Goal: Navigation & Orientation: Find specific page/section

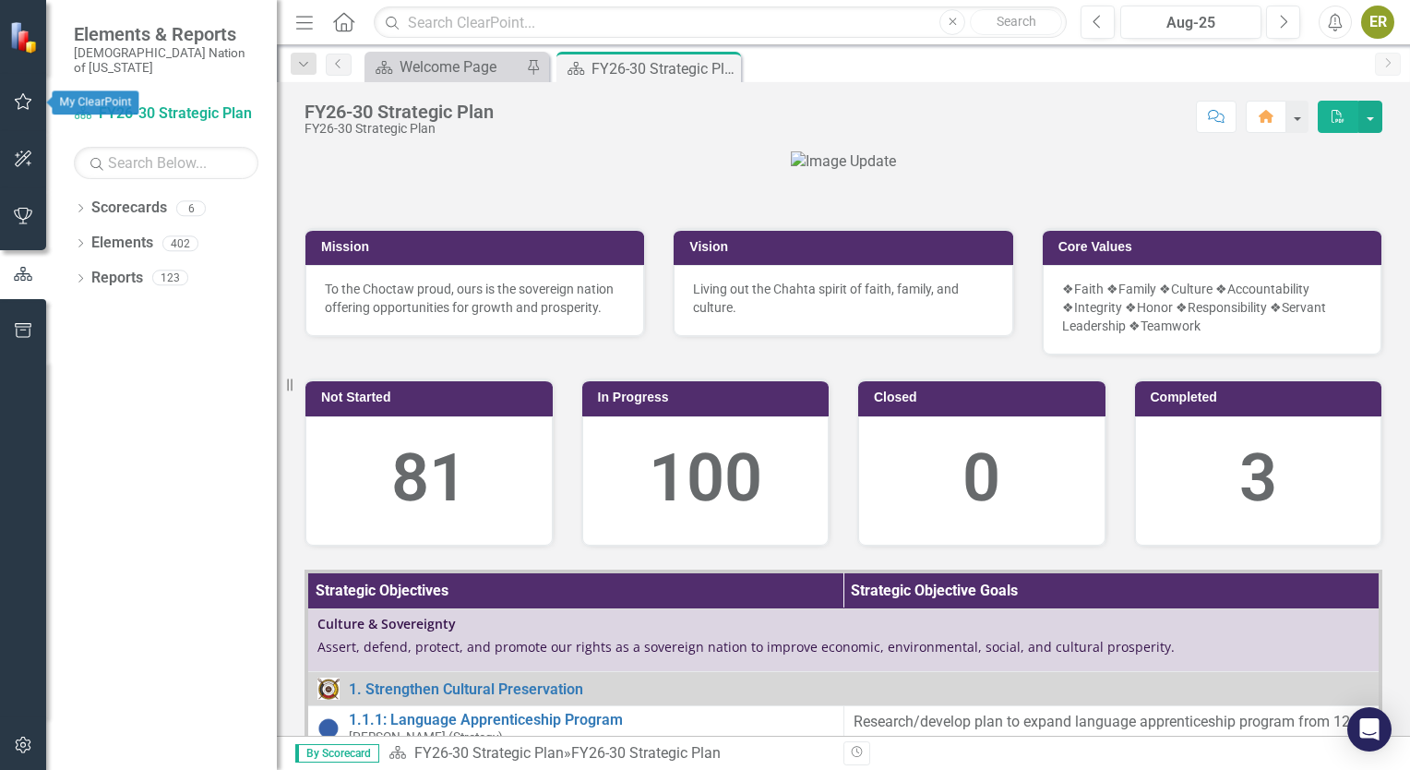
click at [16, 98] on icon "button" at bounding box center [23, 101] width 19 height 15
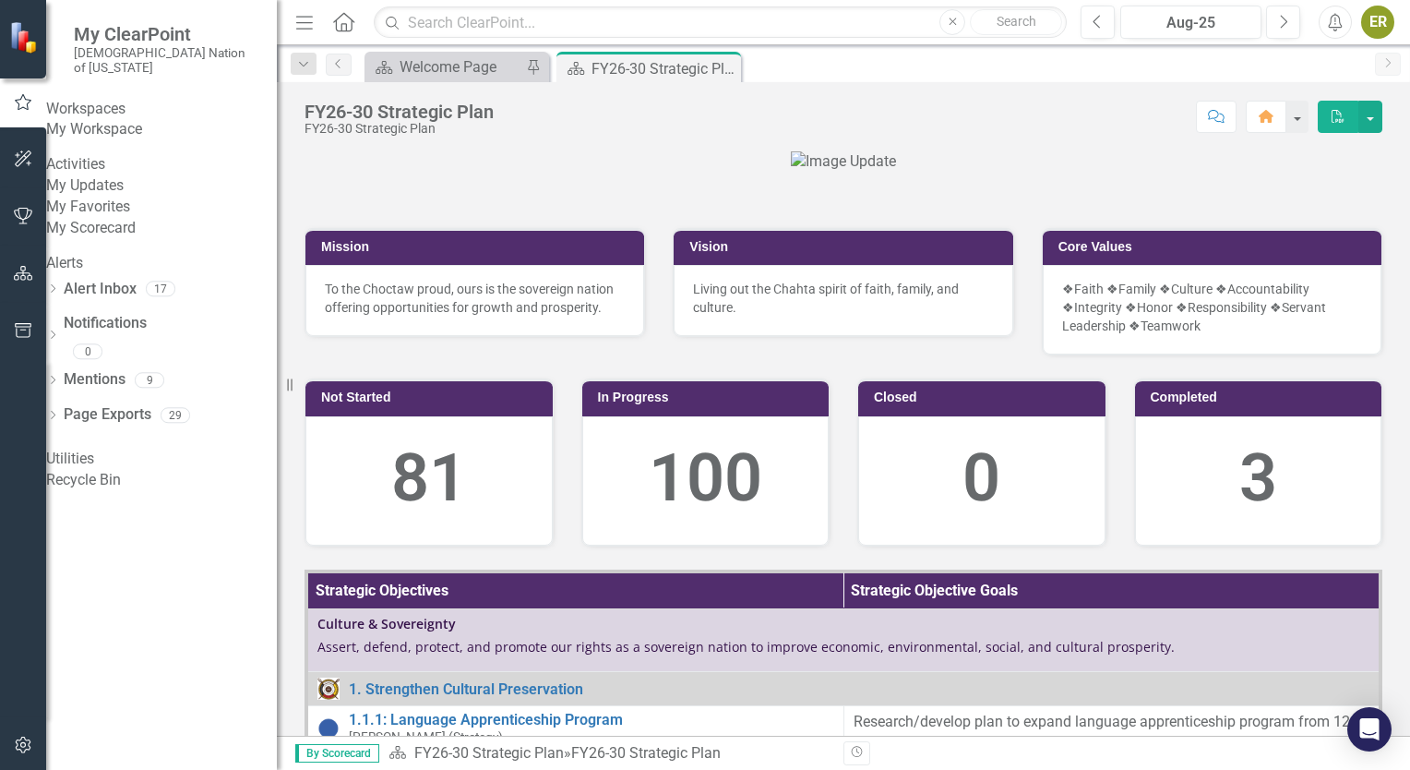
click at [131, 197] on link "My Updates" at bounding box center [161, 185] width 231 height 21
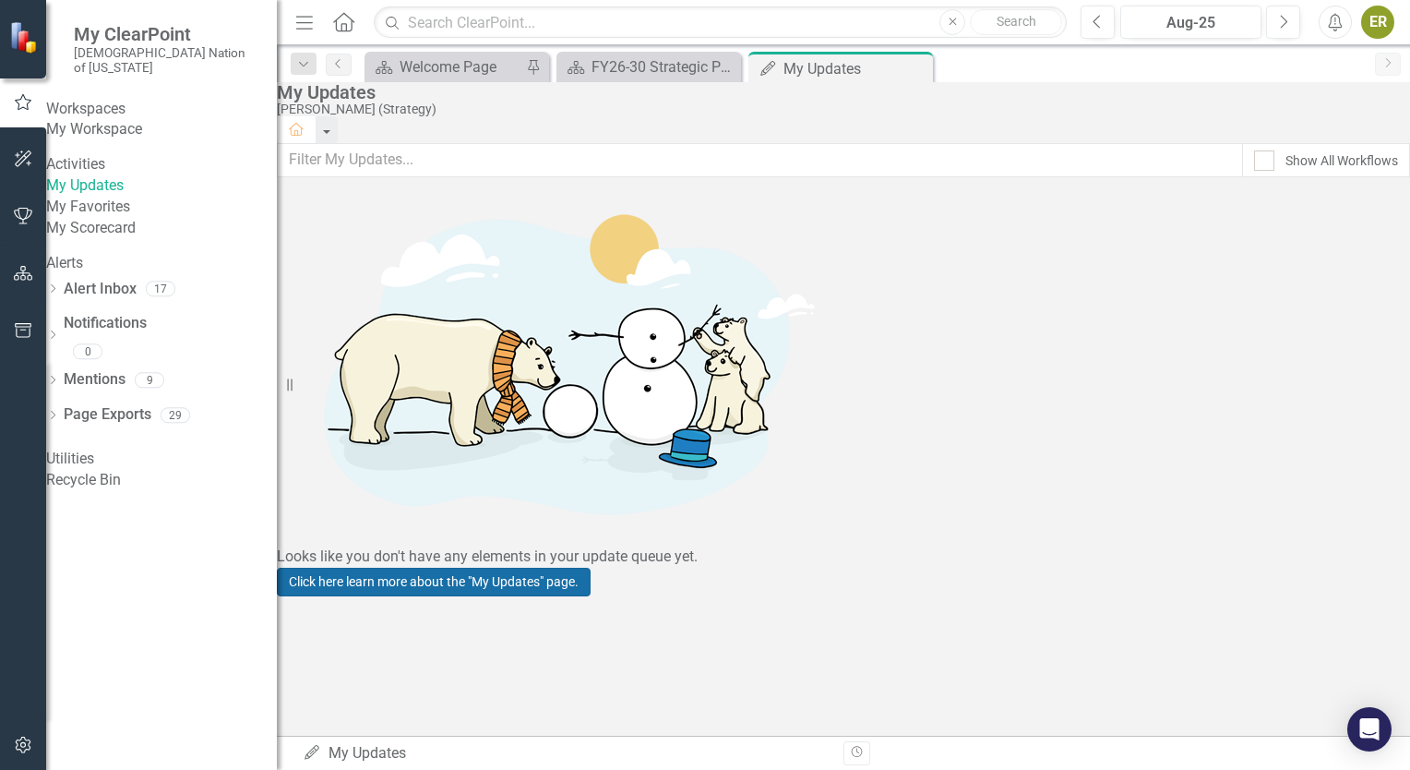
click at [591, 568] on link "Click here learn more about the "My Updates" page." at bounding box center [434, 582] width 314 height 29
click at [114, 218] on link "My Favorites" at bounding box center [161, 207] width 231 height 21
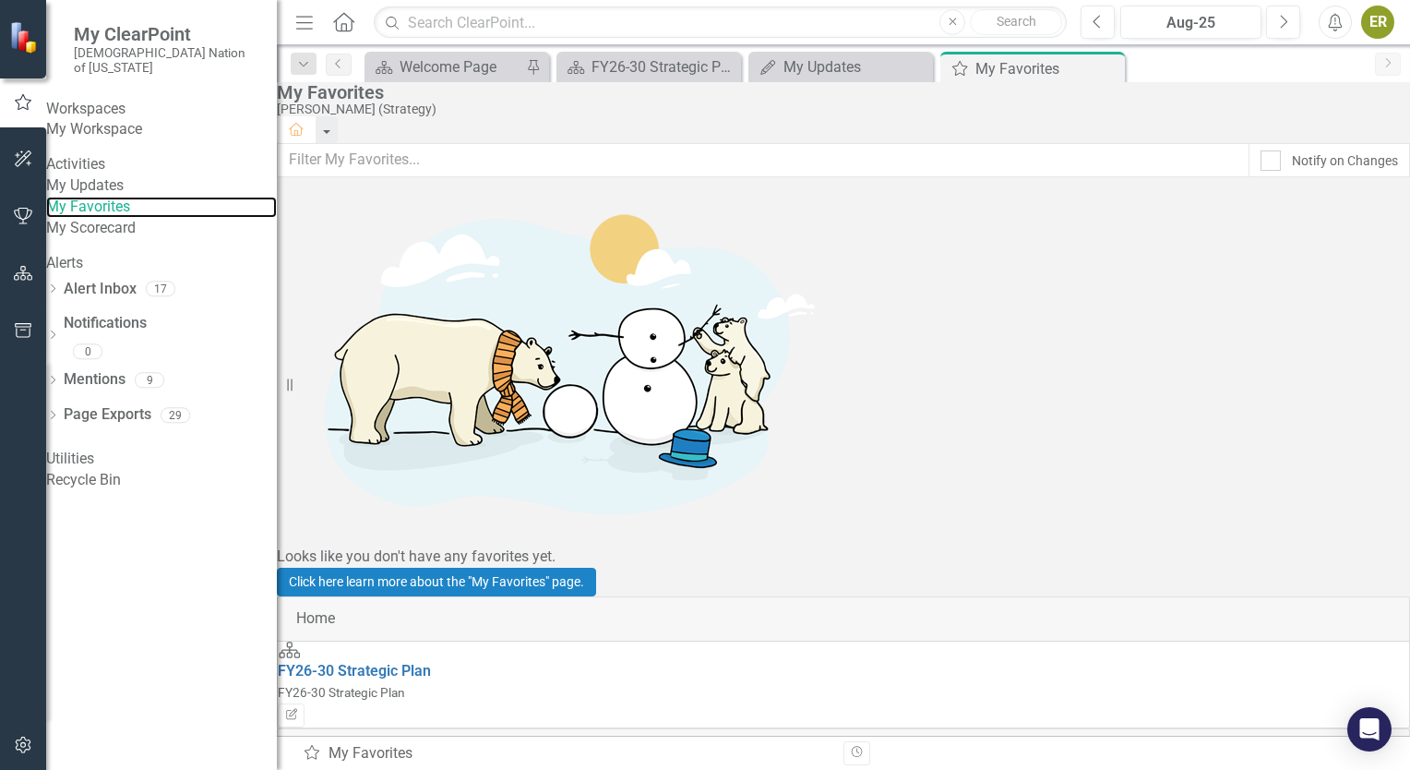
scroll to position [305, 0]
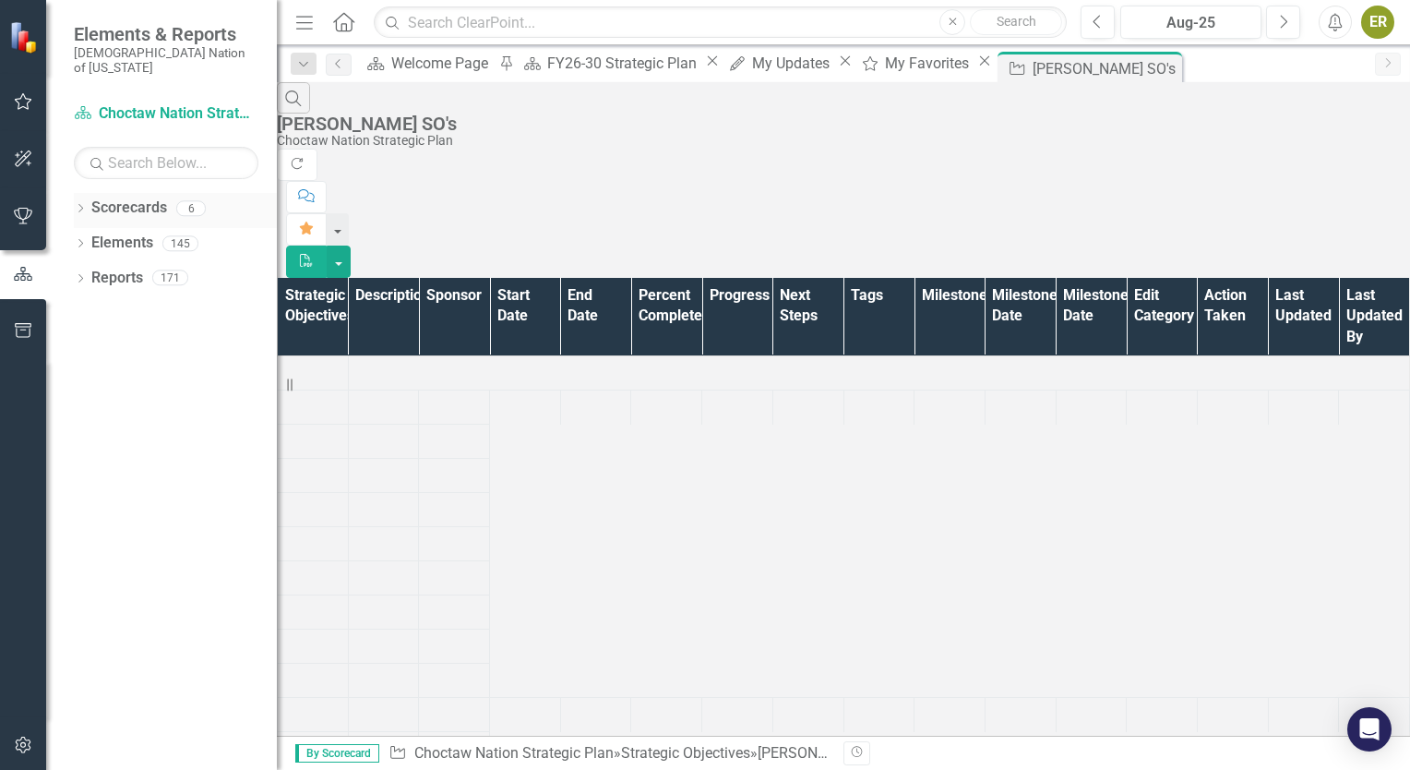
click at [81, 205] on icon "Dropdown" at bounding box center [80, 210] width 13 height 10
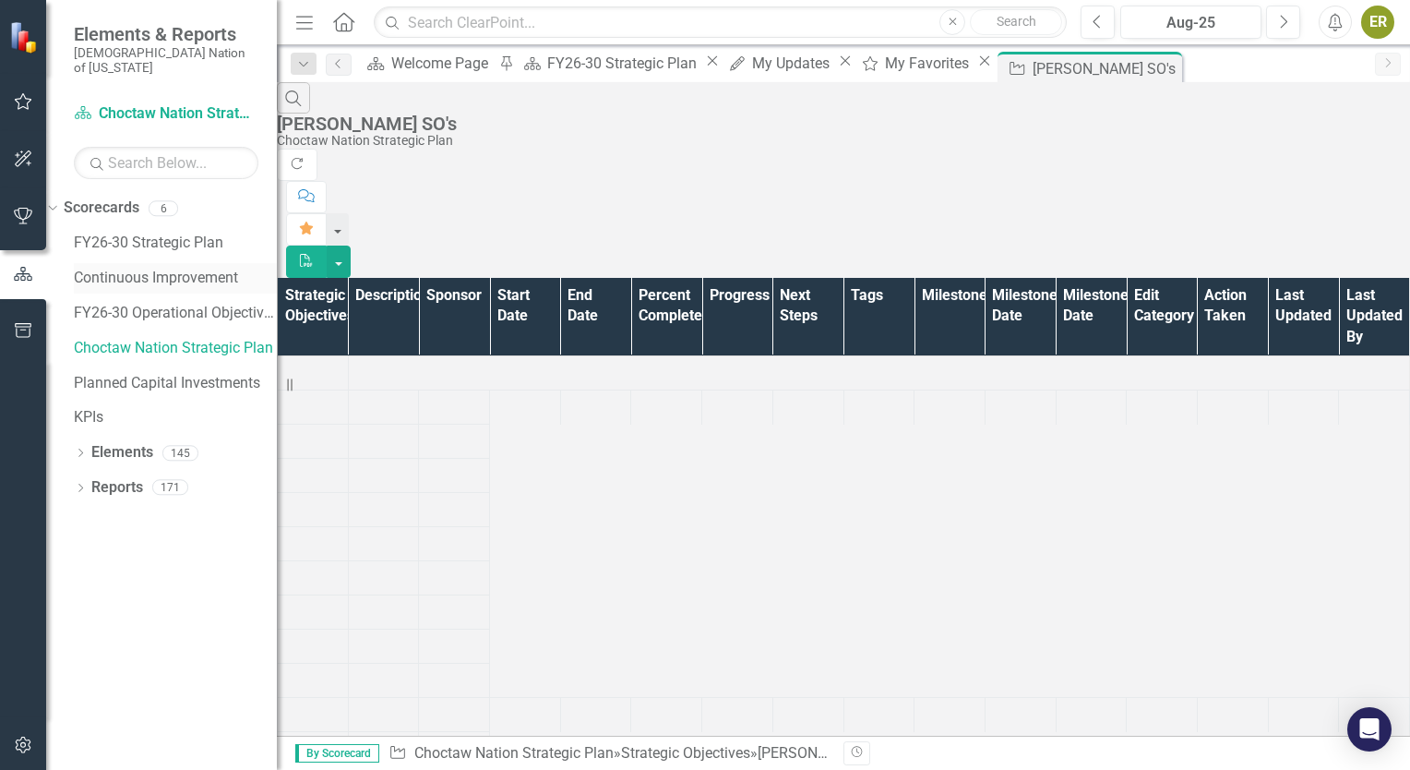
click at [180, 268] on link "Continuous Improvement" at bounding box center [175, 278] width 203 height 21
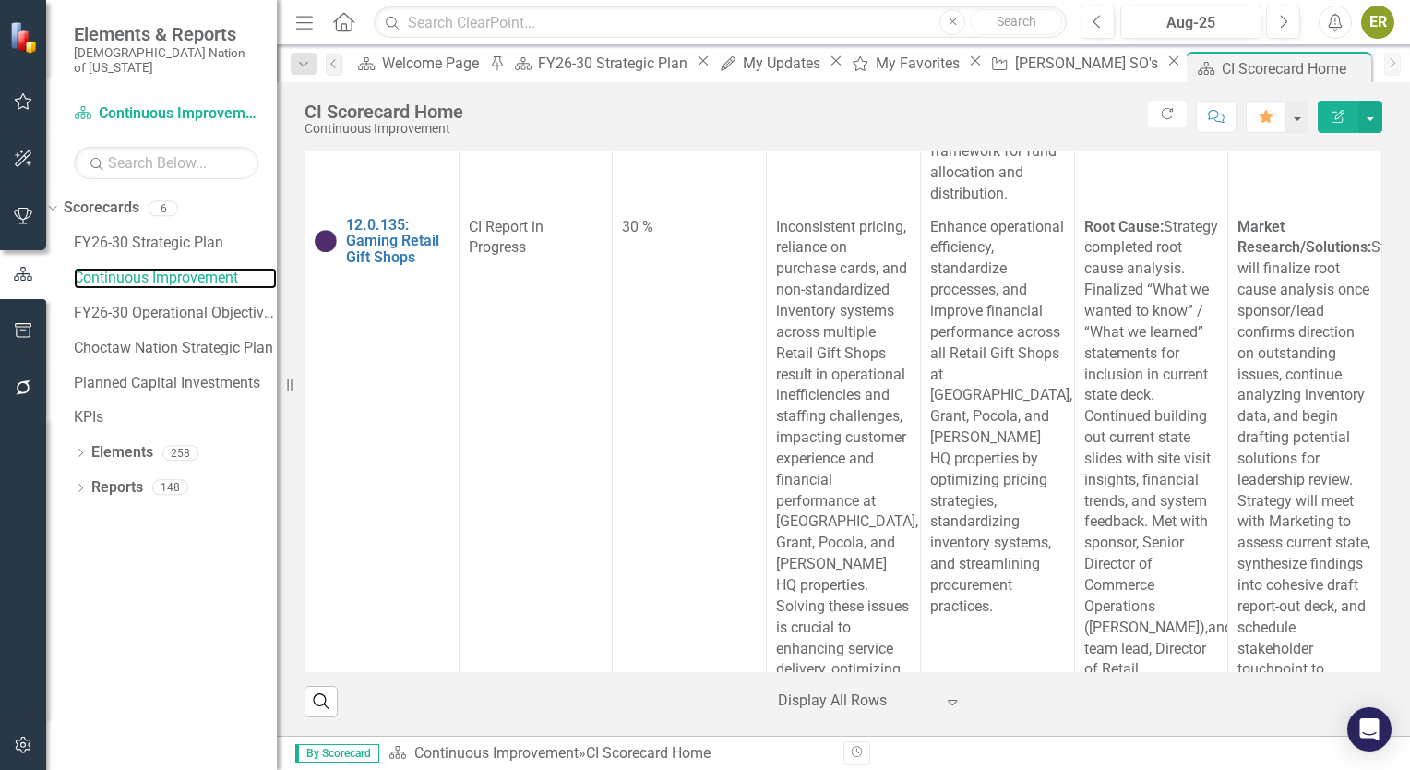
scroll to position [6249, 0]
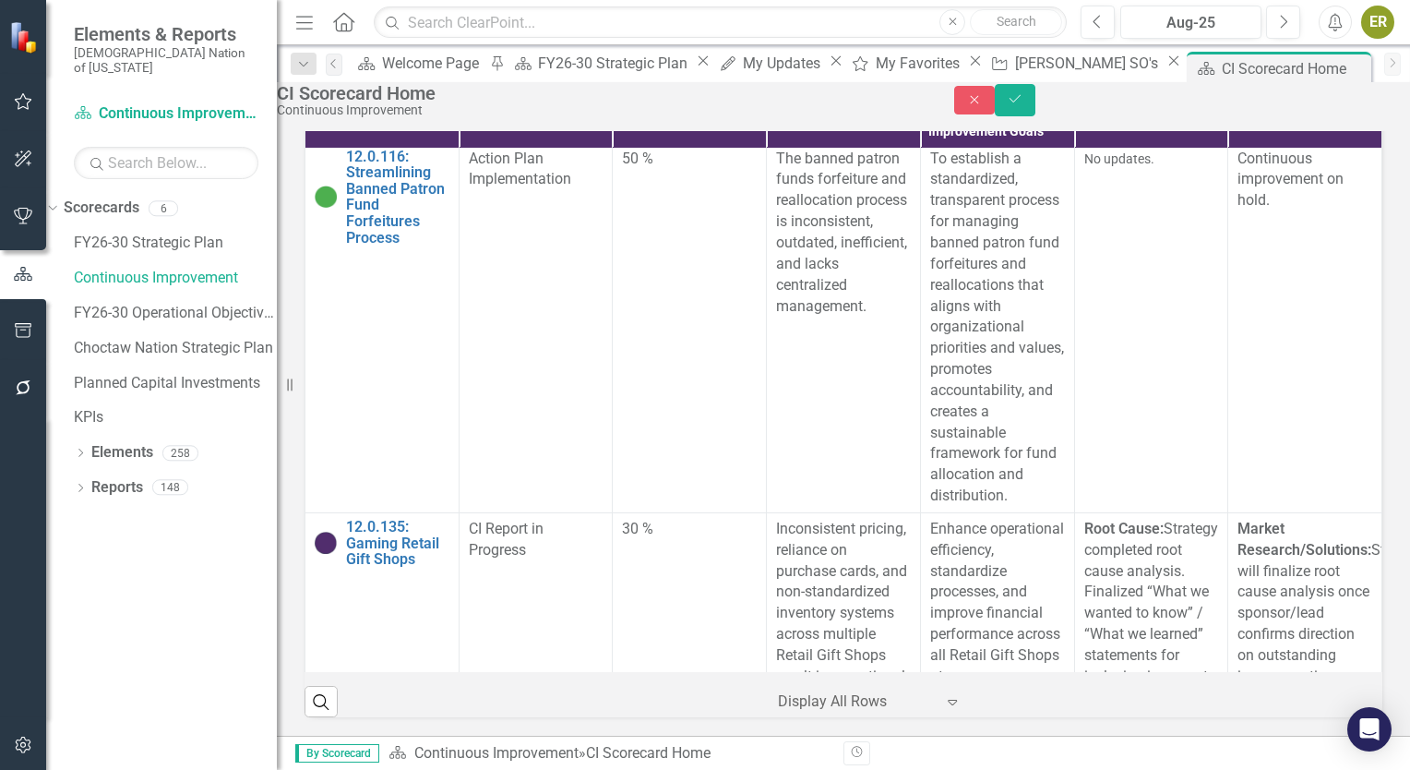
scroll to position [6150, 0]
